Goal: Task Accomplishment & Management: Manage account settings

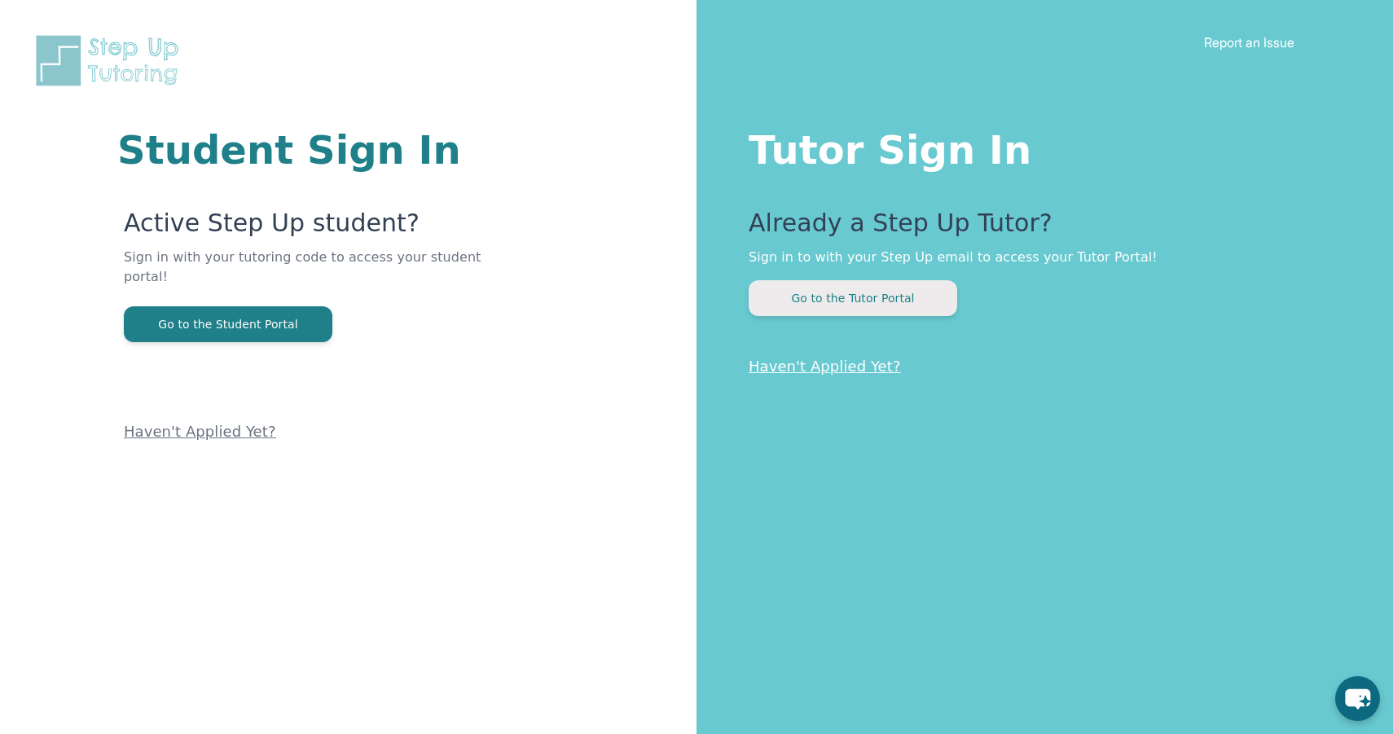
click at [858, 292] on button "Go to the Tutor Portal" at bounding box center [853, 298] width 209 height 36
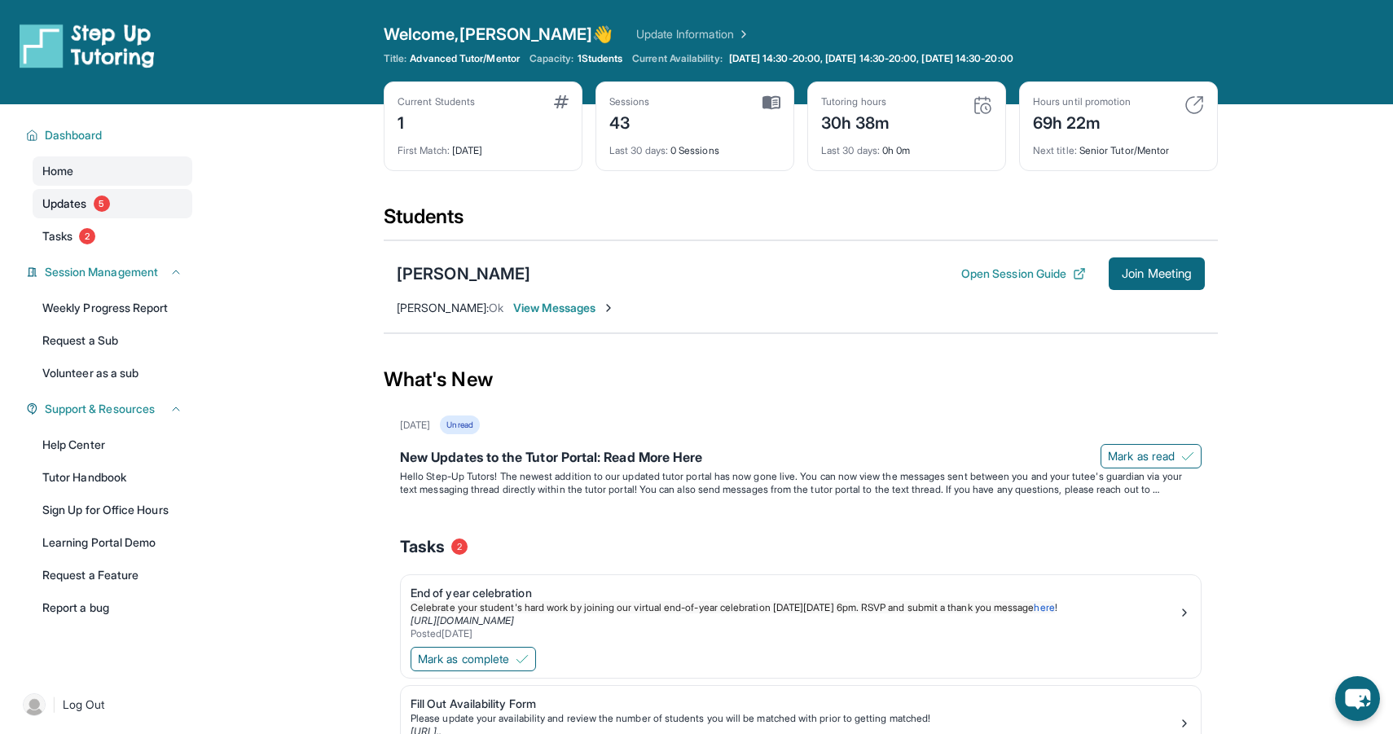
click at [101, 209] on span "5" at bounding box center [102, 203] width 16 height 16
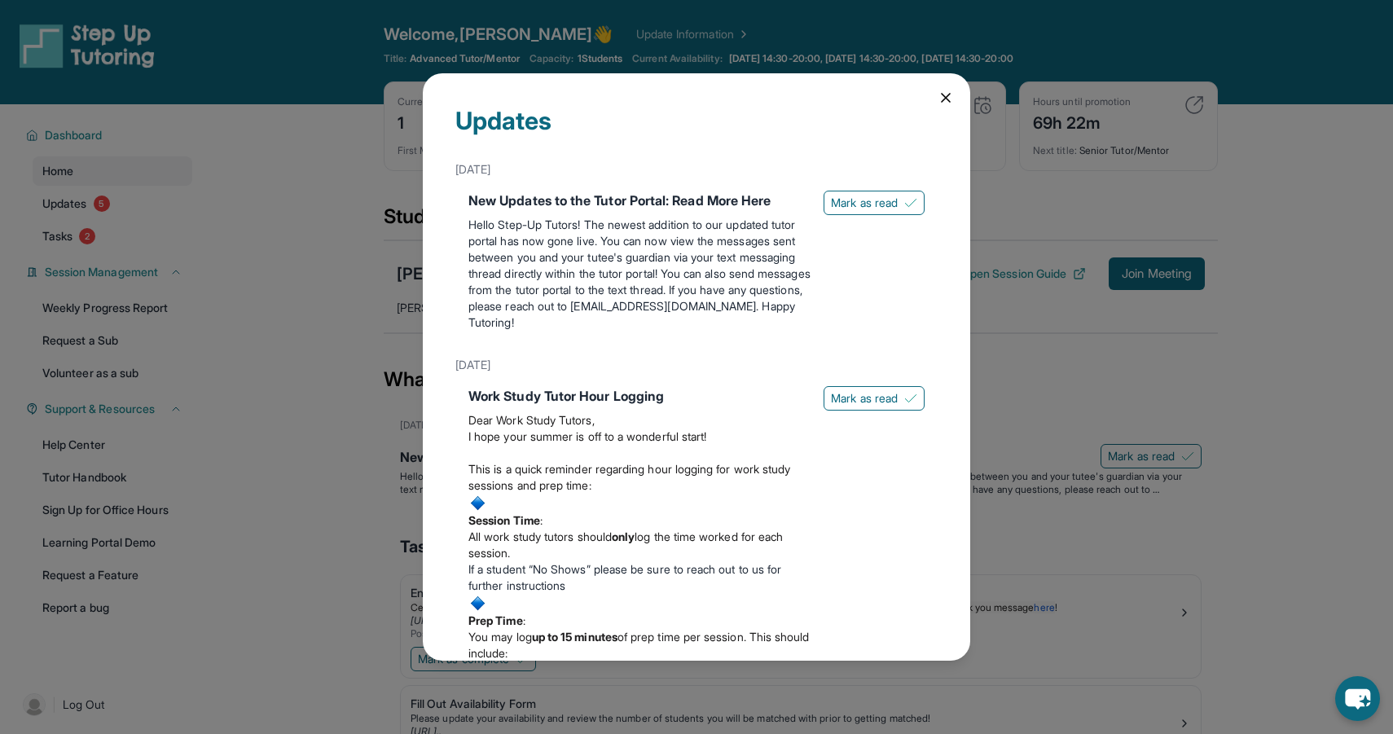
click at [937, 98] on icon at bounding box center [945, 98] width 16 height 16
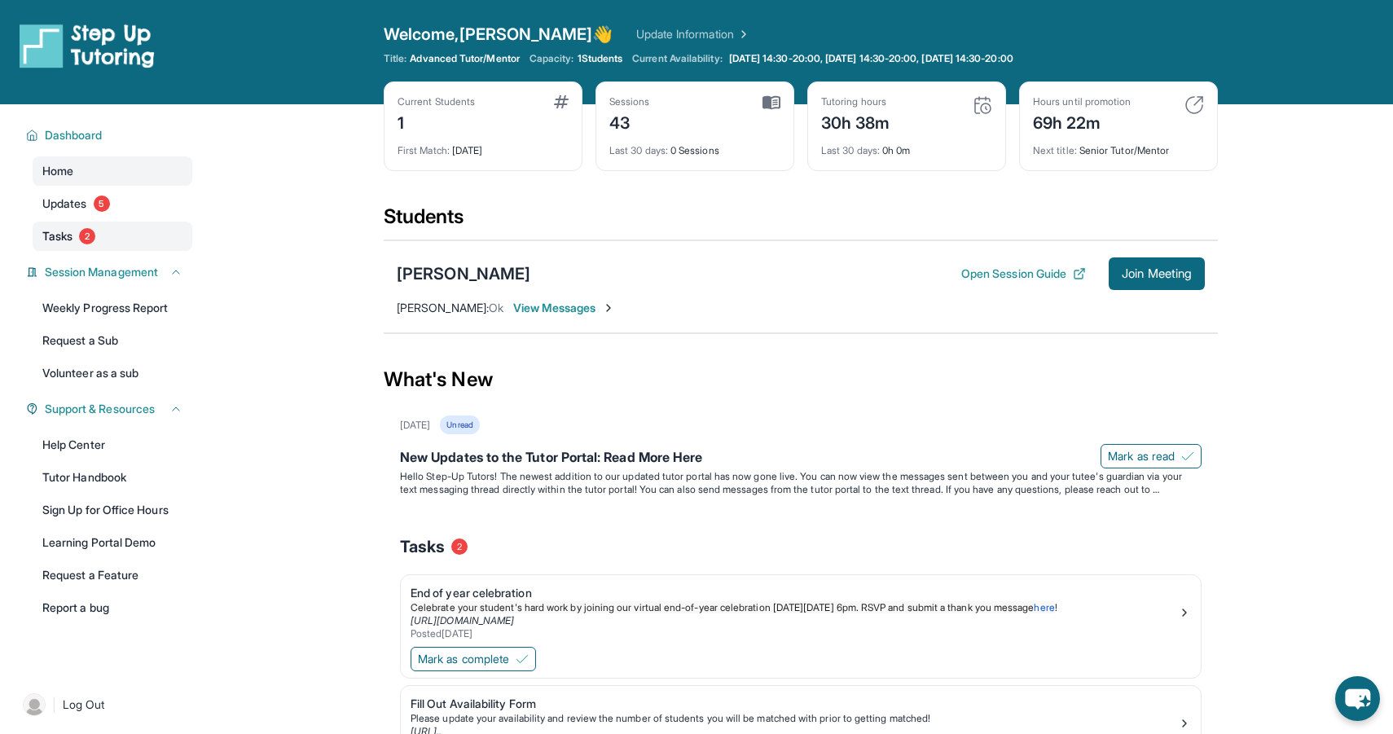
click at [136, 235] on link "Tasks 2" at bounding box center [113, 236] width 160 height 29
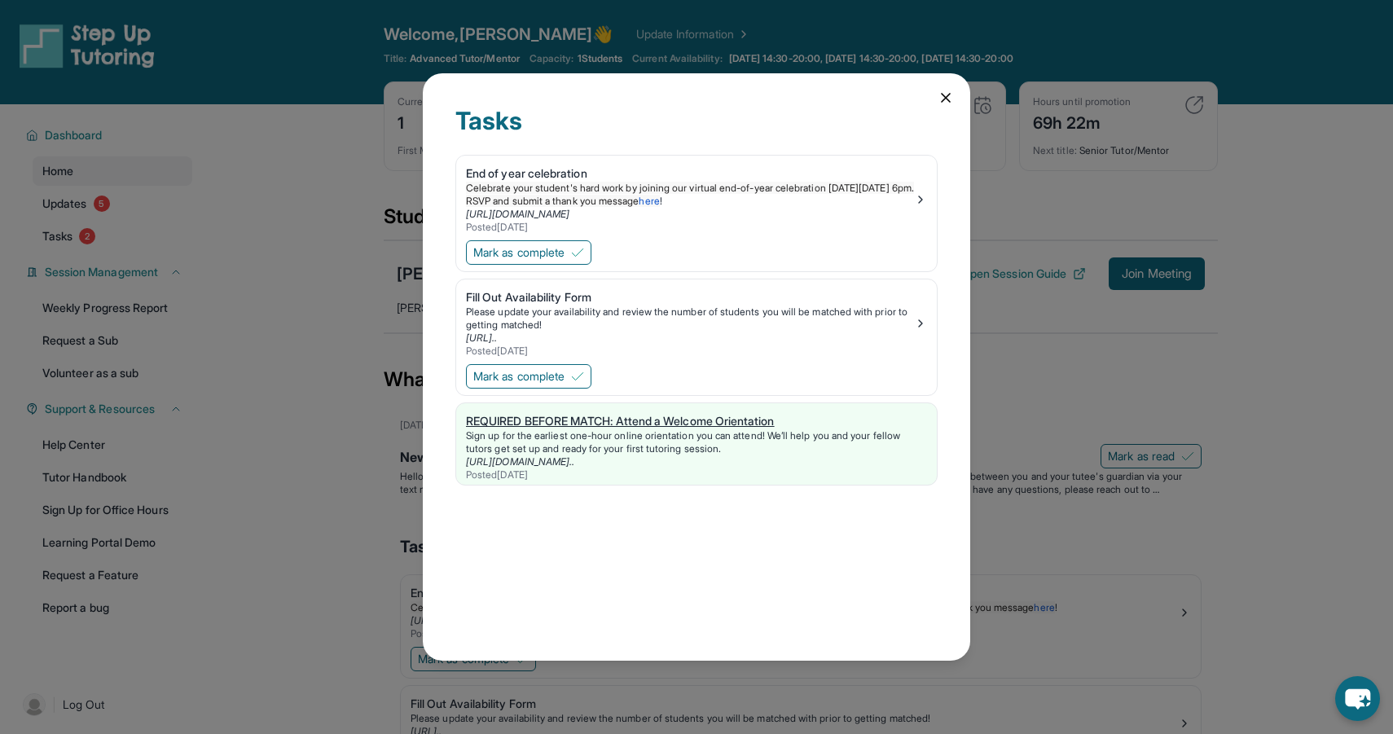
click at [562, 460] on link "[URL][DOMAIN_NAME].." at bounding box center [520, 461] width 108 height 12
click at [946, 96] on icon at bounding box center [946, 98] width 8 height 8
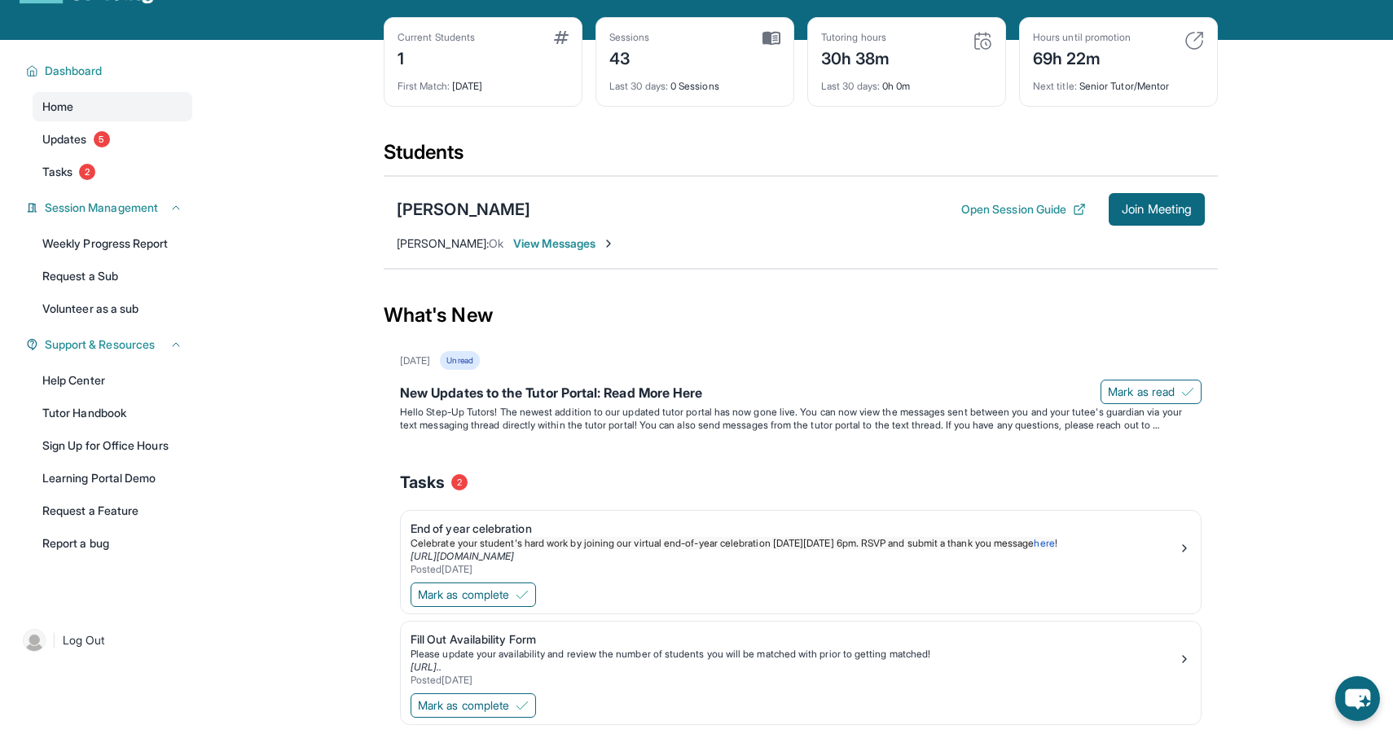
scroll to position [79, 0]
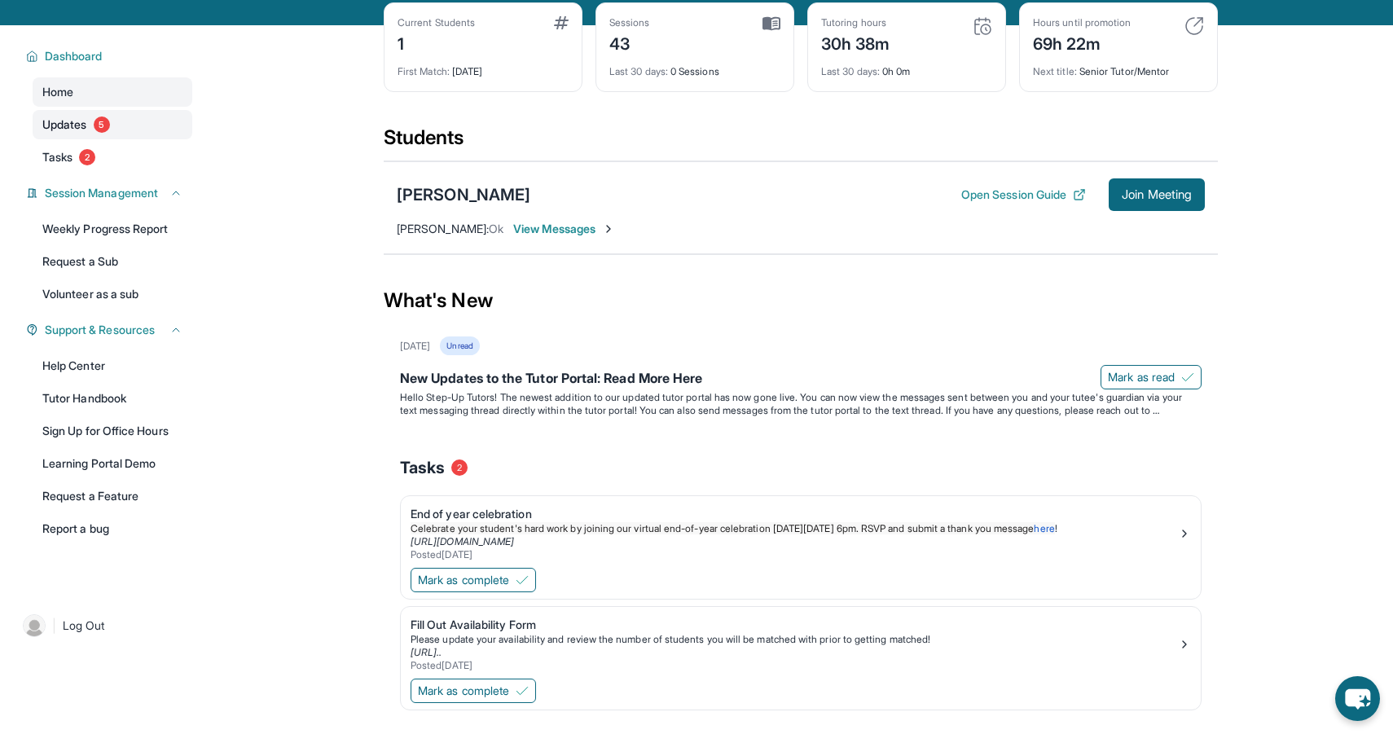
click at [86, 130] on span "Updates" at bounding box center [64, 124] width 45 height 16
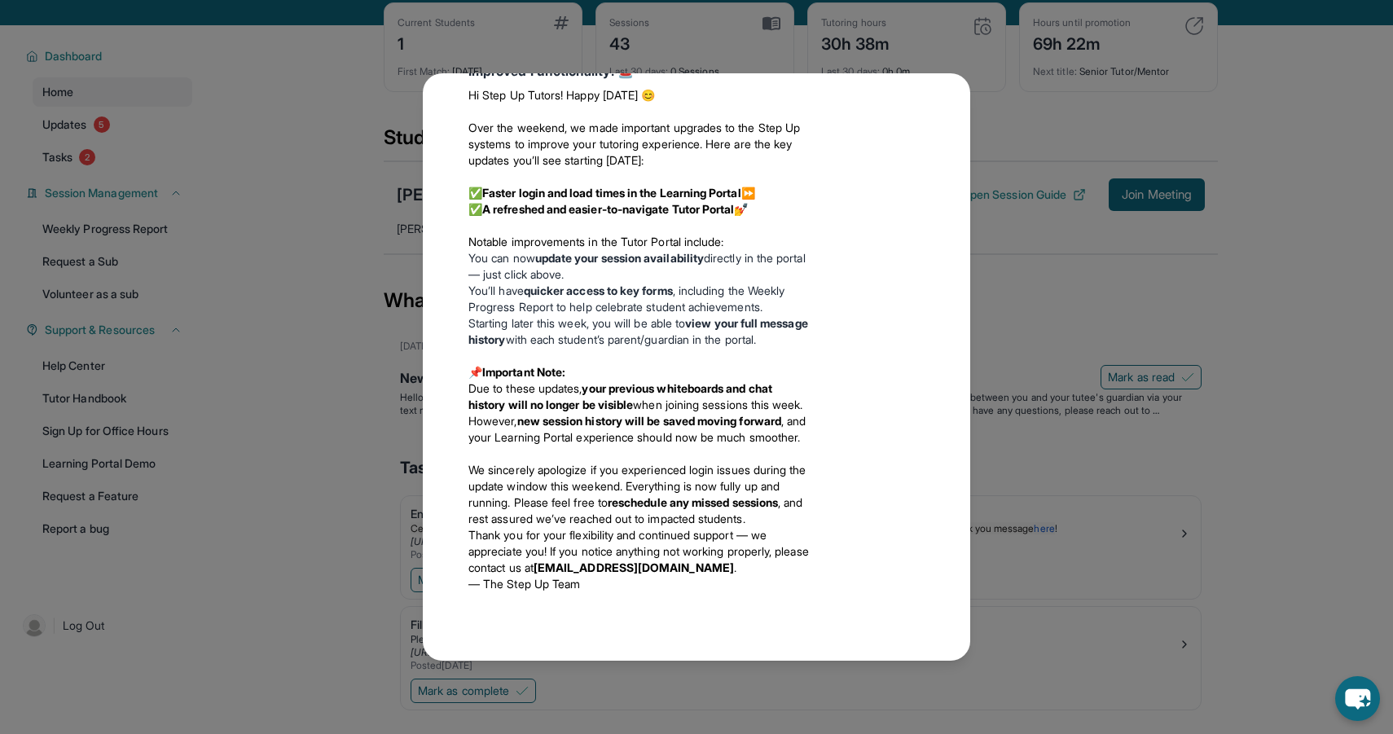
scroll to position [0, 0]
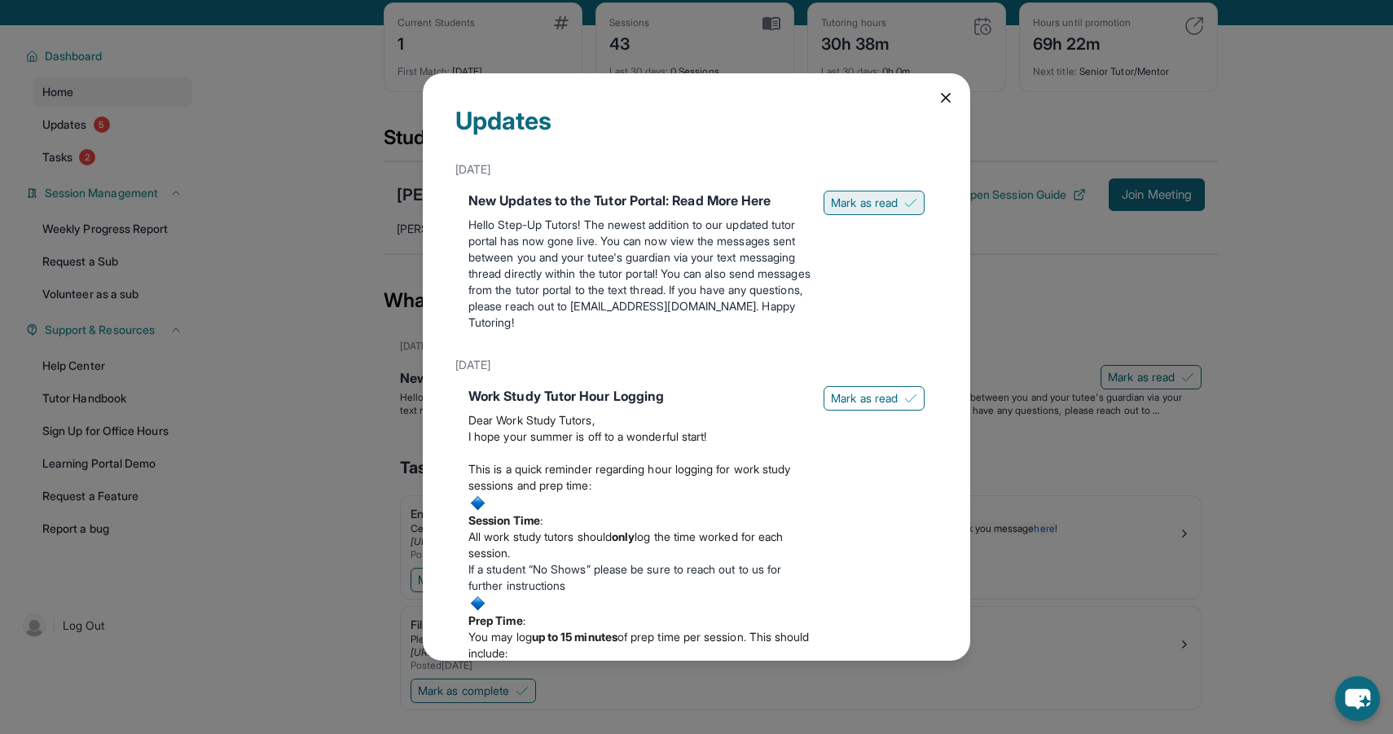
click at [856, 199] on span "Mark as read" at bounding box center [864, 203] width 67 height 16
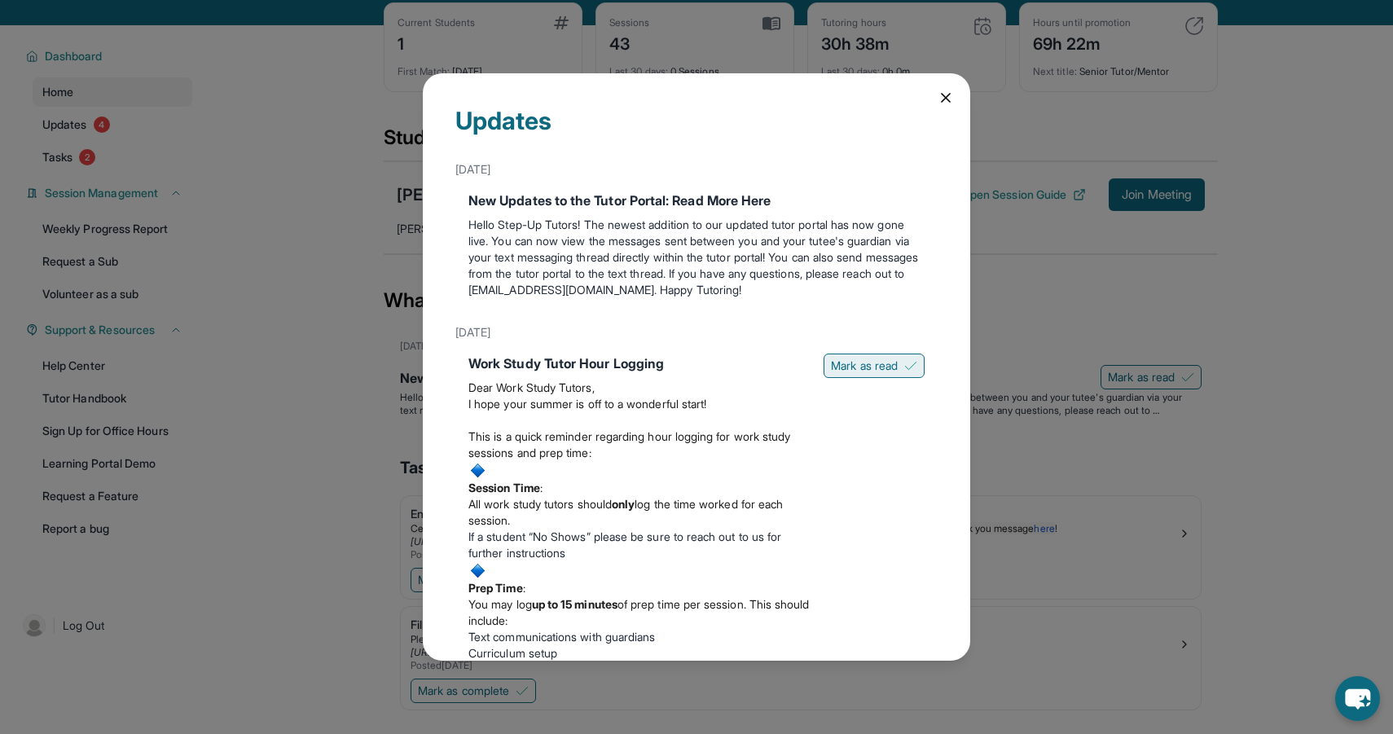
click at [879, 362] on span "Mark as read" at bounding box center [864, 366] width 67 height 16
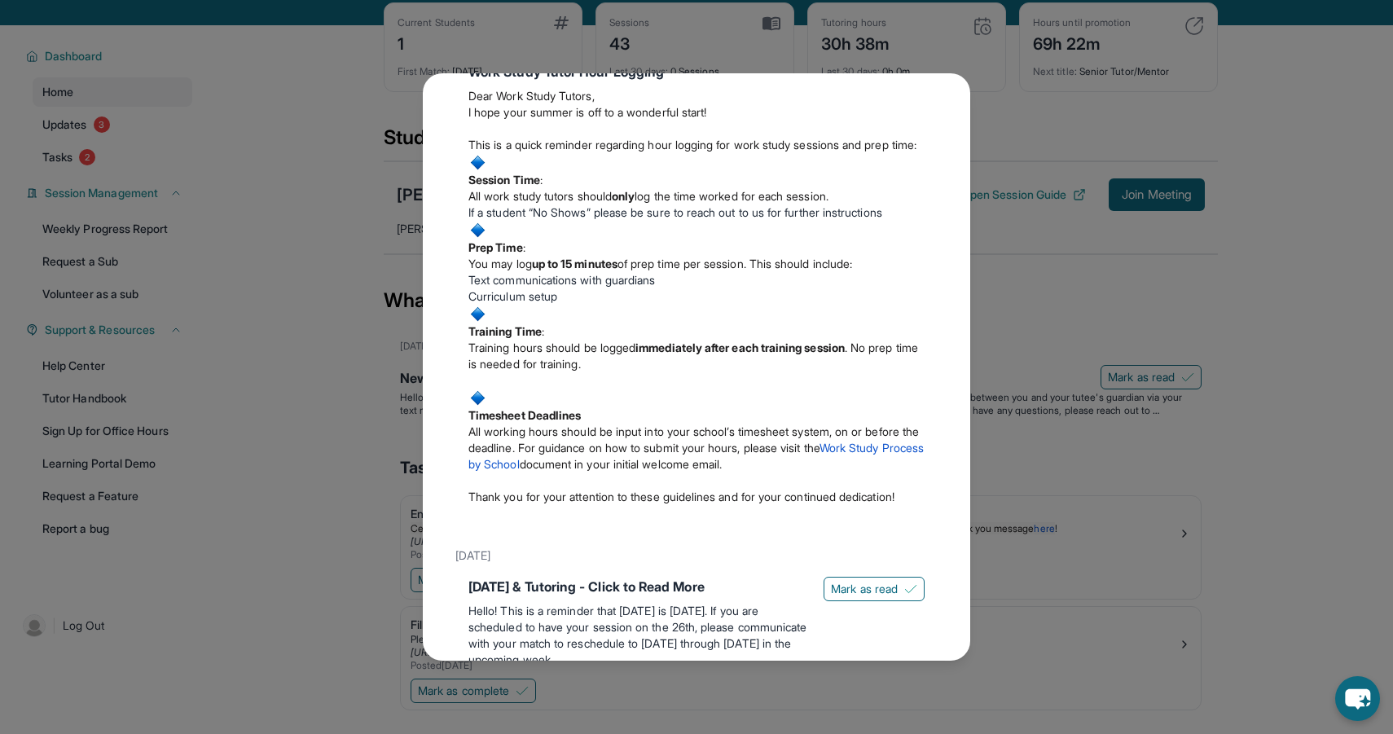
scroll to position [749, 0]
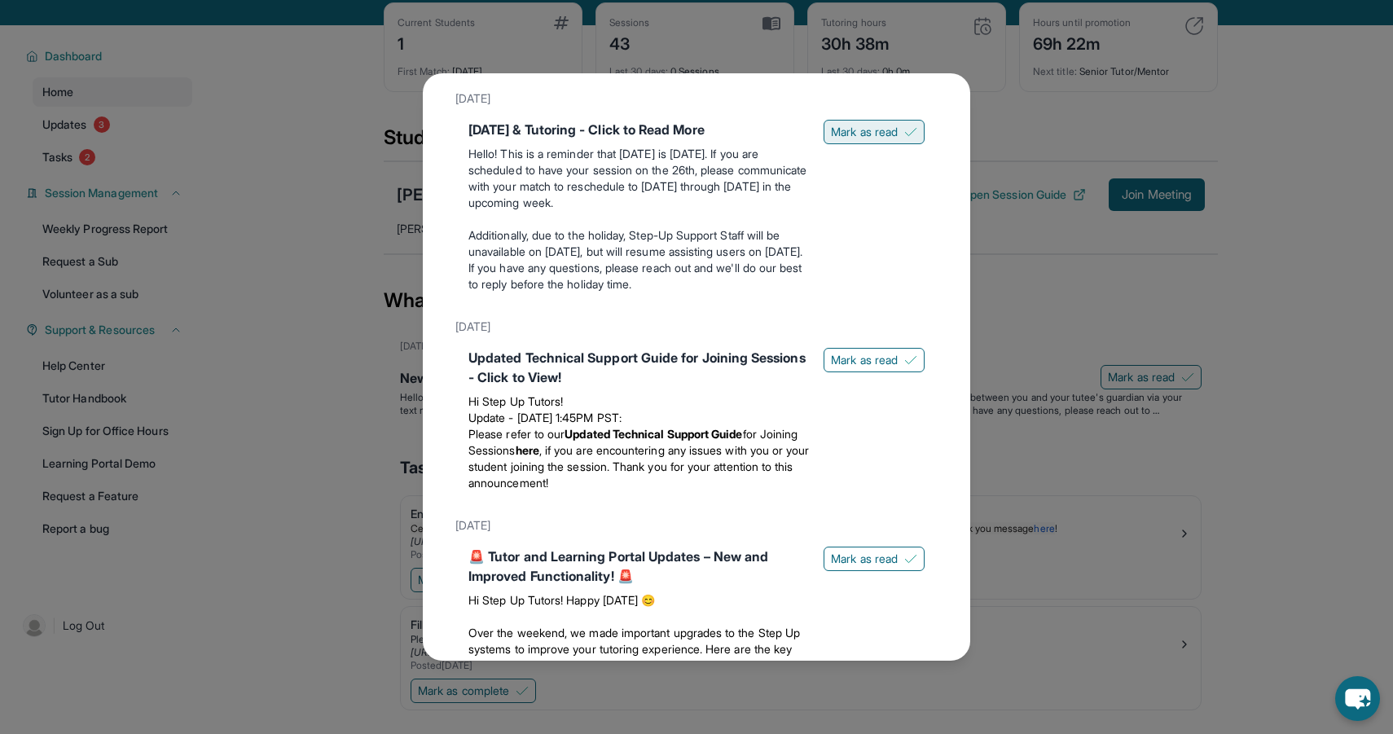
click at [880, 144] on button "Mark as read" at bounding box center [873, 132] width 101 height 24
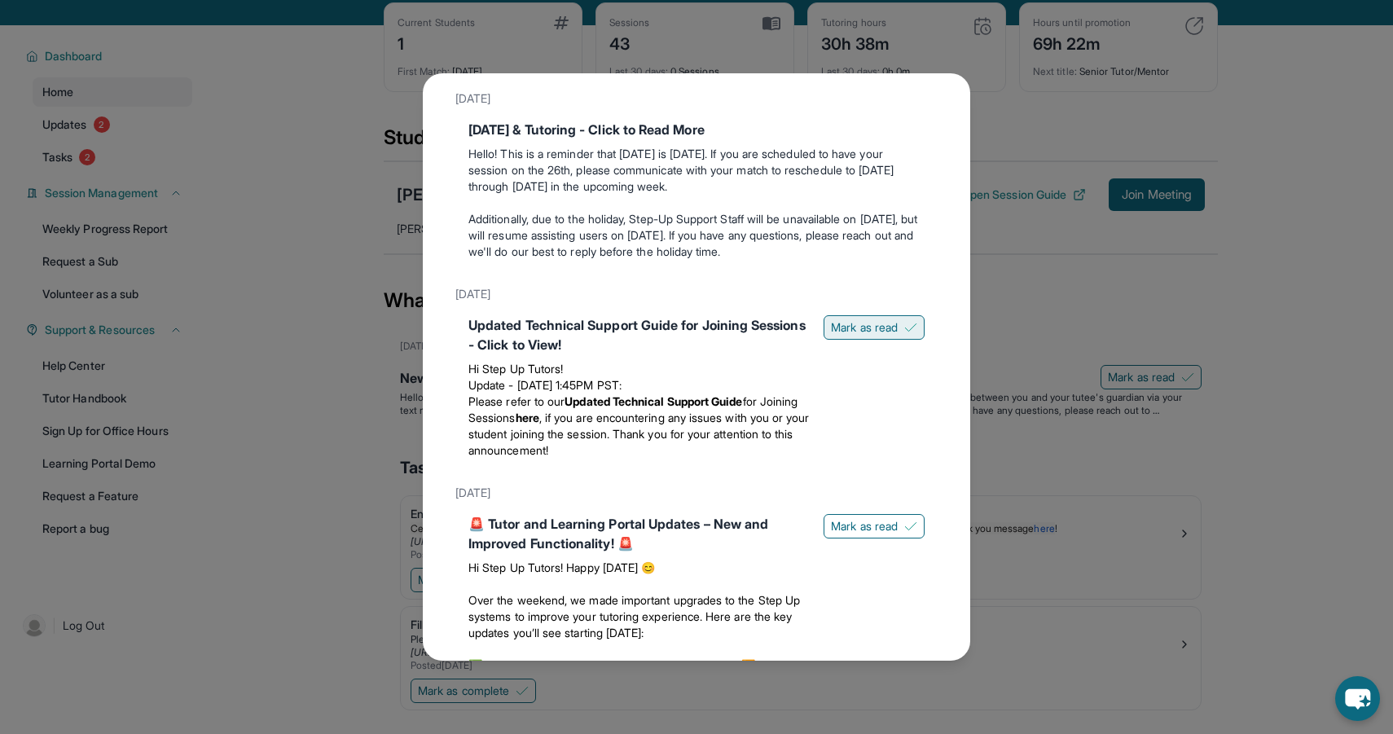
click at [862, 336] on span "Mark as read" at bounding box center [864, 327] width 67 height 16
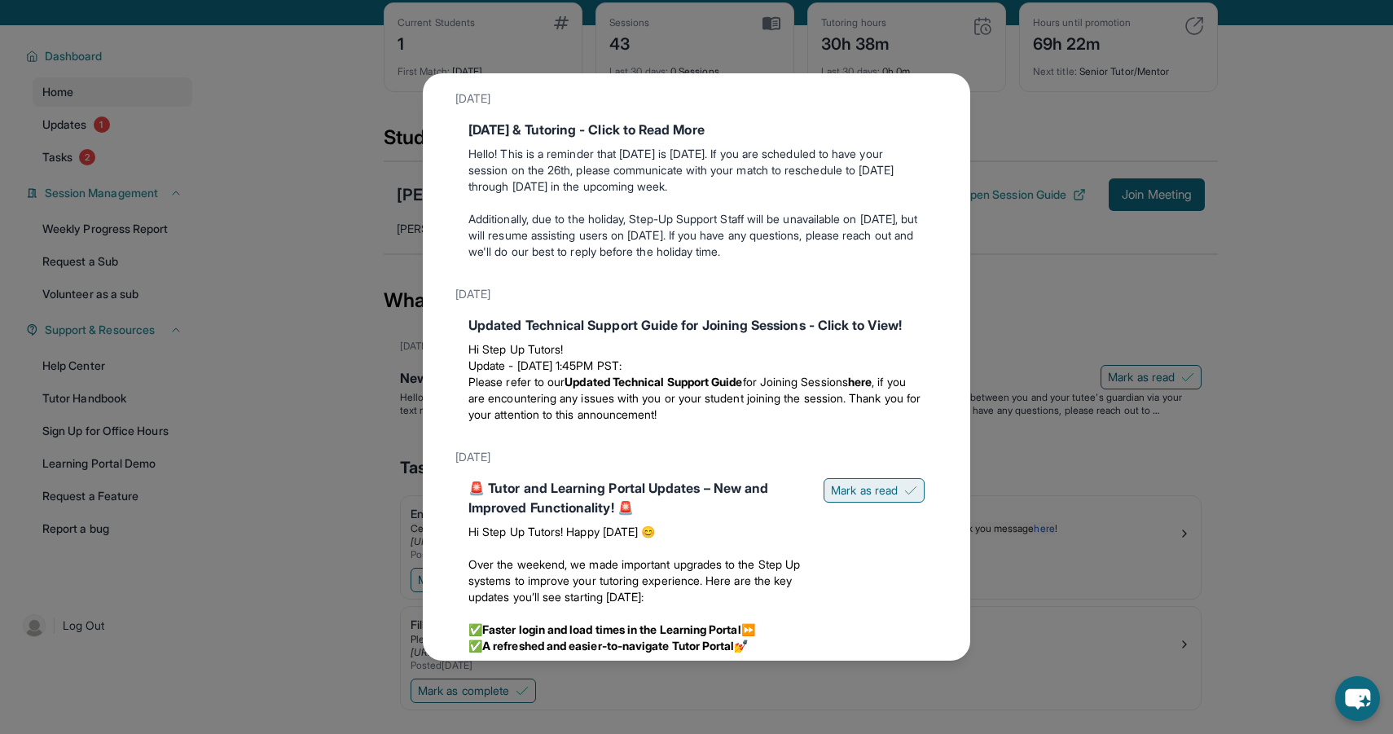
click at [875, 498] on span "Mark as read" at bounding box center [864, 490] width 67 height 16
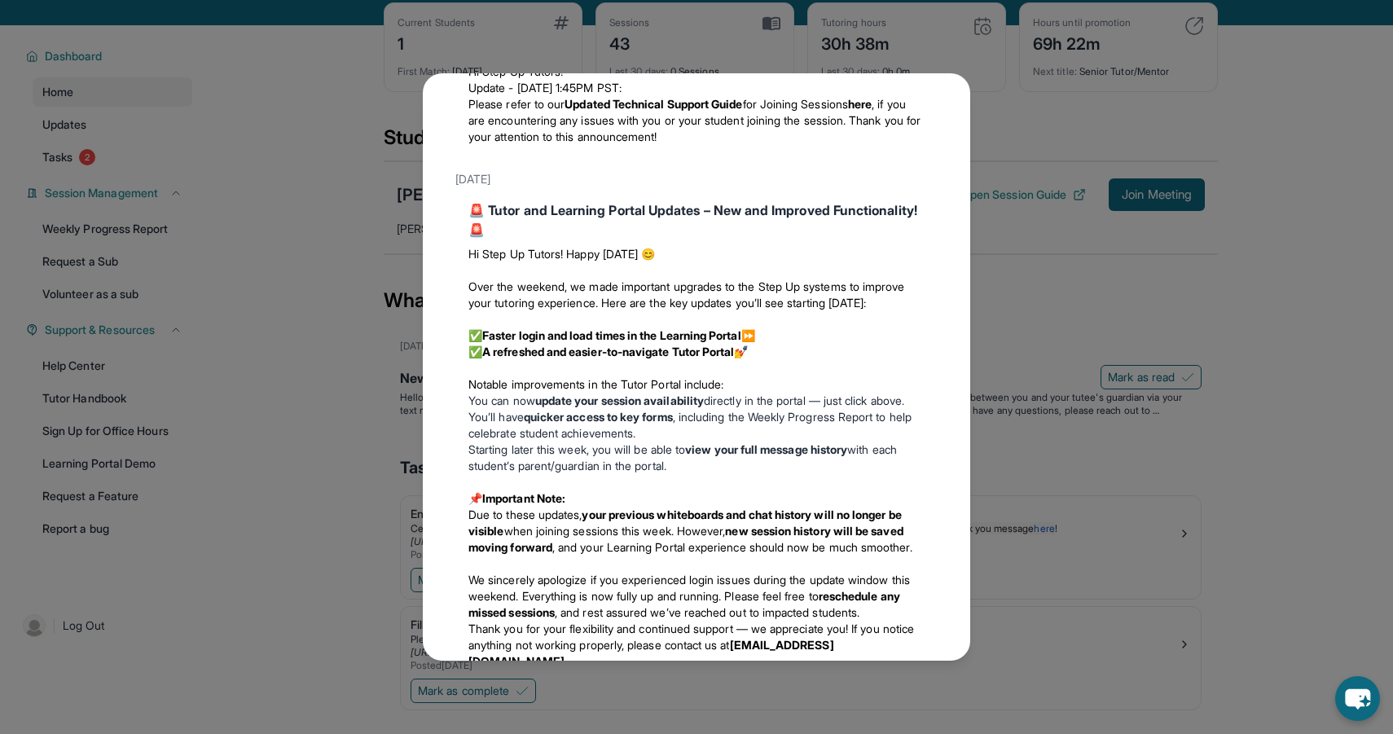
scroll to position [1027, 0]
click at [329, 235] on div "Updates [DATE] New Updates to the Tutor Portal: Read More Here Hello Step-Up Tu…" at bounding box center [696, 367] width 1393 height 734
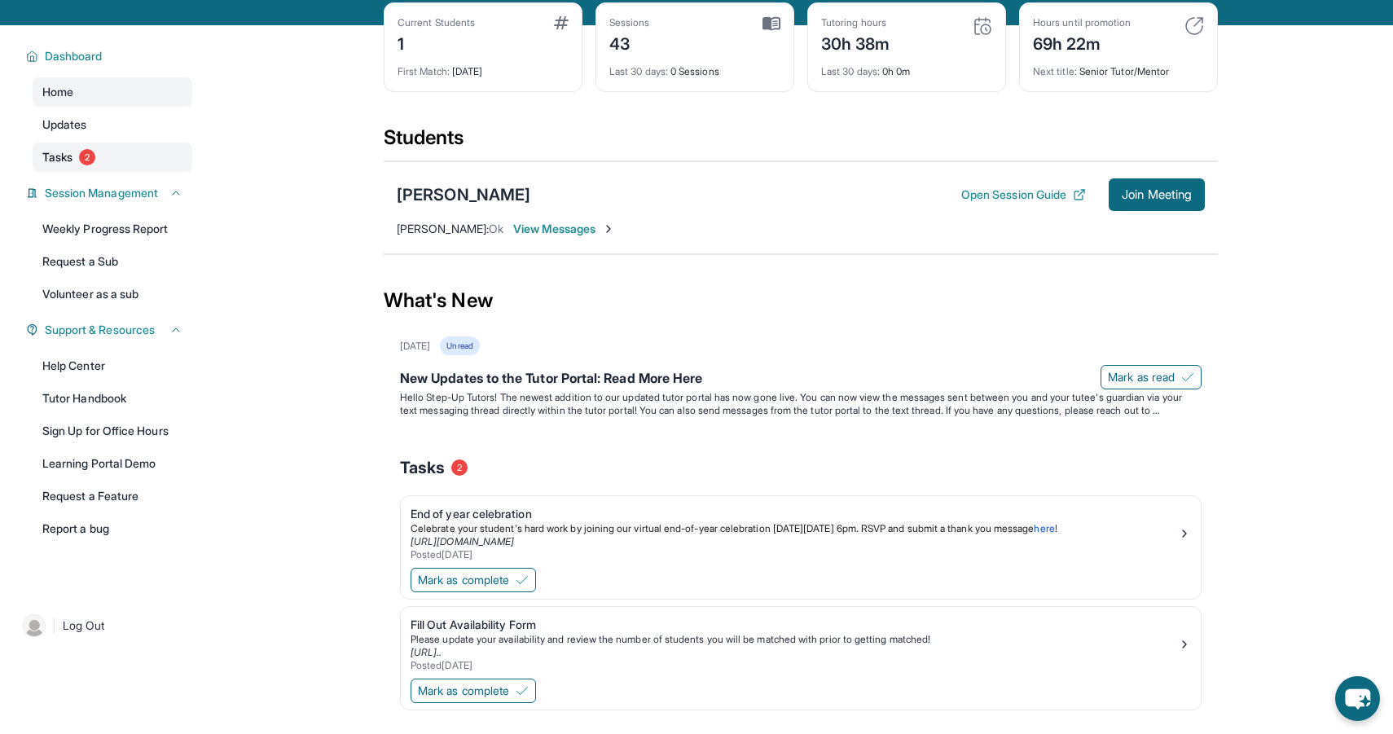
click at [162, 165] on link "Tasks 2" at bounding box center [113, 157] width 160 height 29
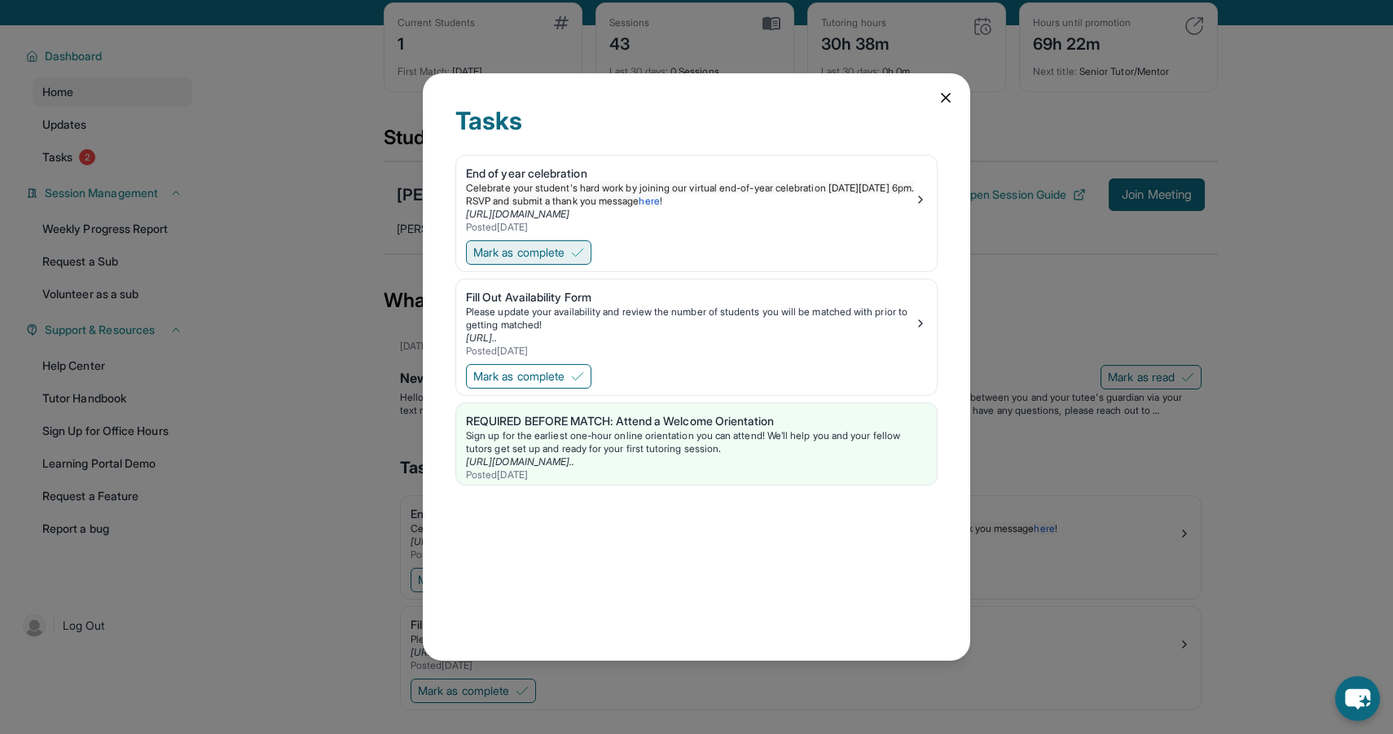
click at [538, 254] on span "Mark as complete" at bounding box center [518, 252] width 91 height 16
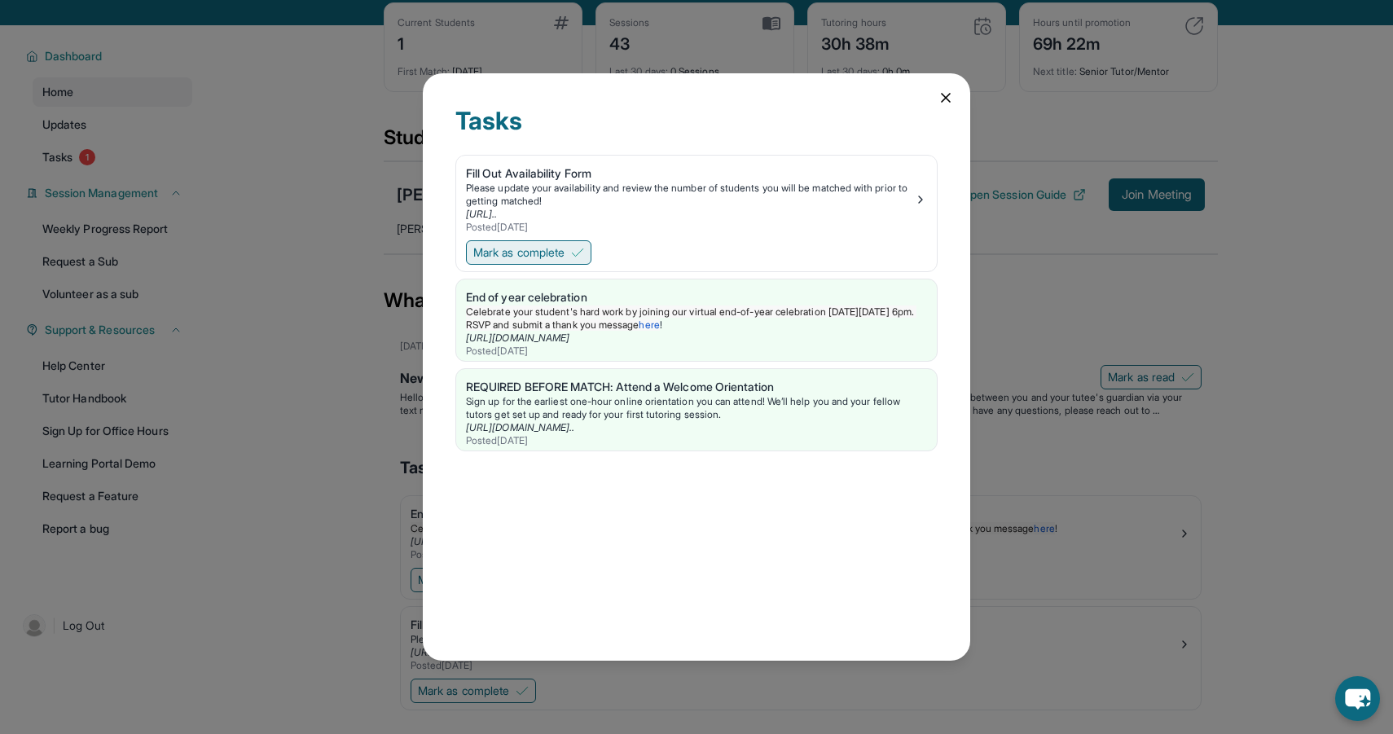
click at [538, 258] on span "Mark as complete" at bounding box center [518, 252] width 91 height 16
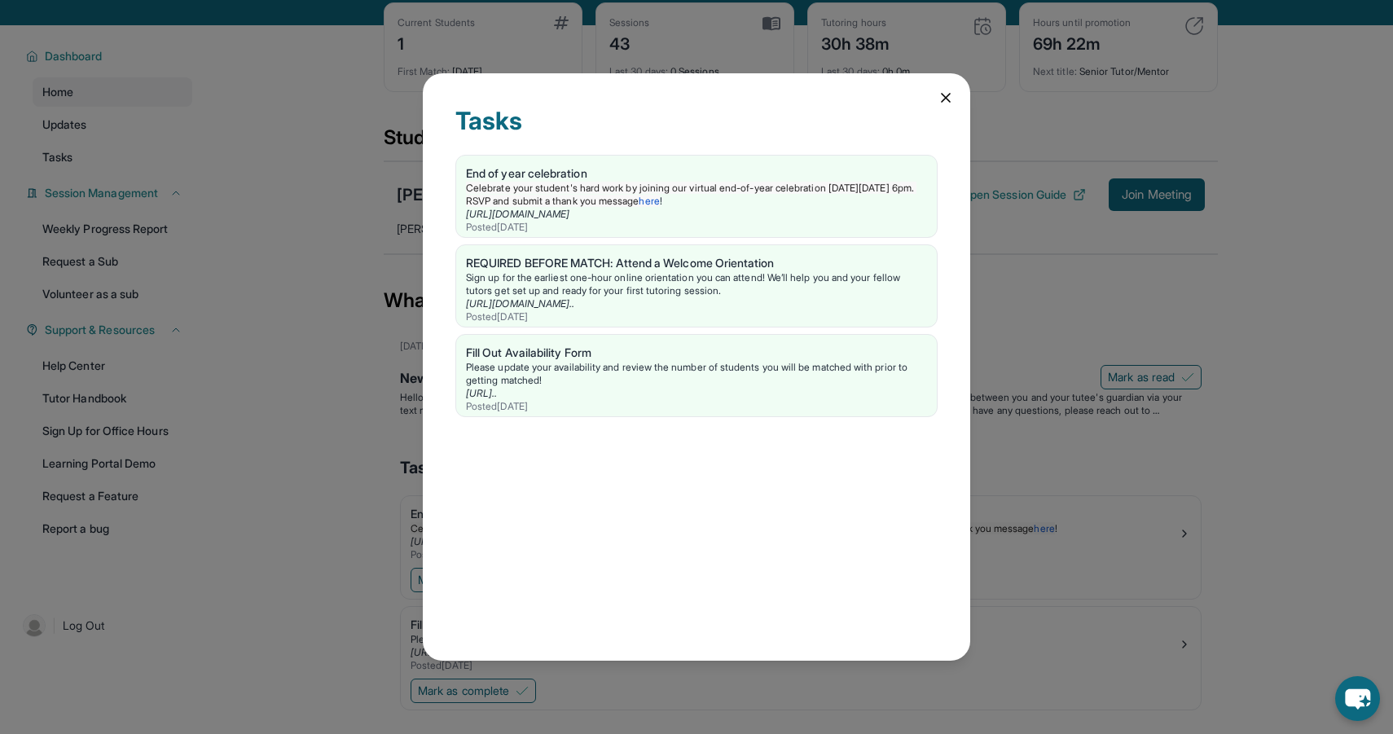
click at [939, 100] on icon at bounding box center [945, 98] width 16 height 16
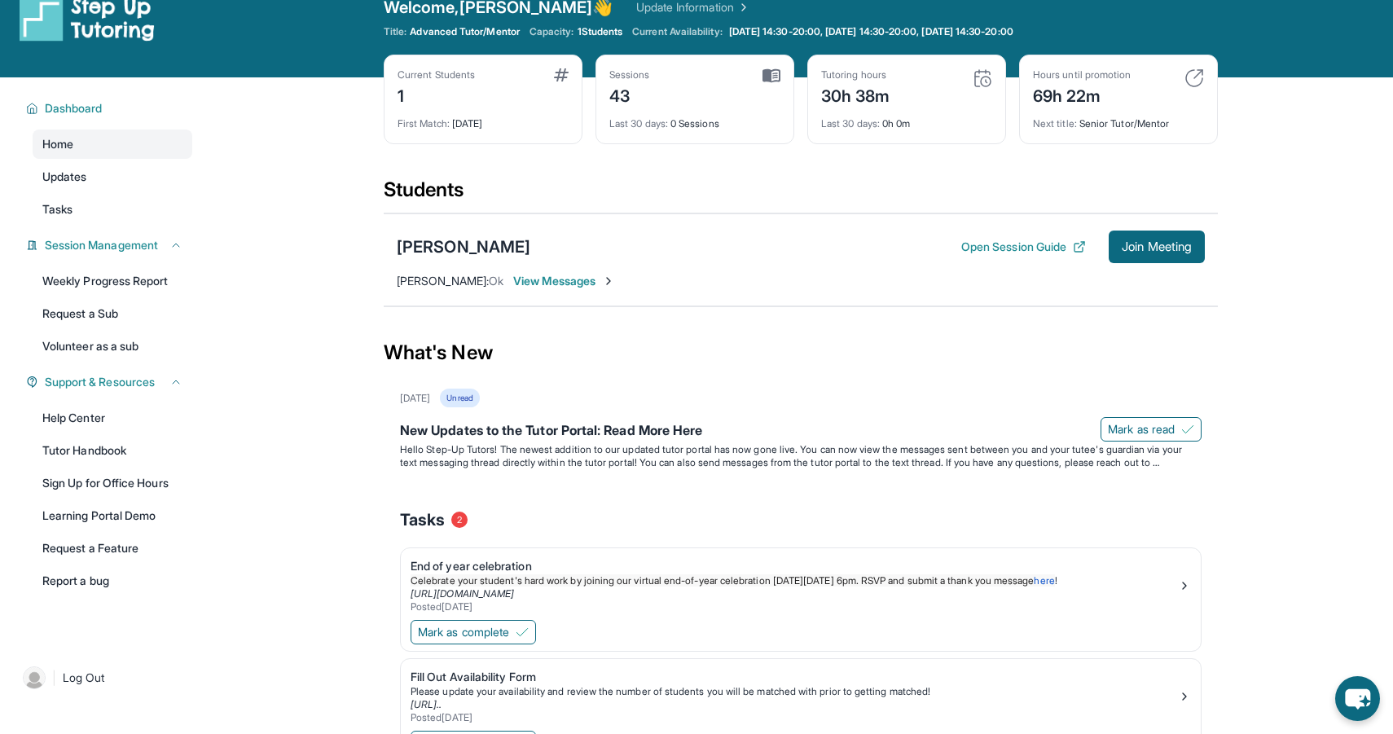
scroll to position [0, 0]
